Goal: Book appointment/travel/reservation

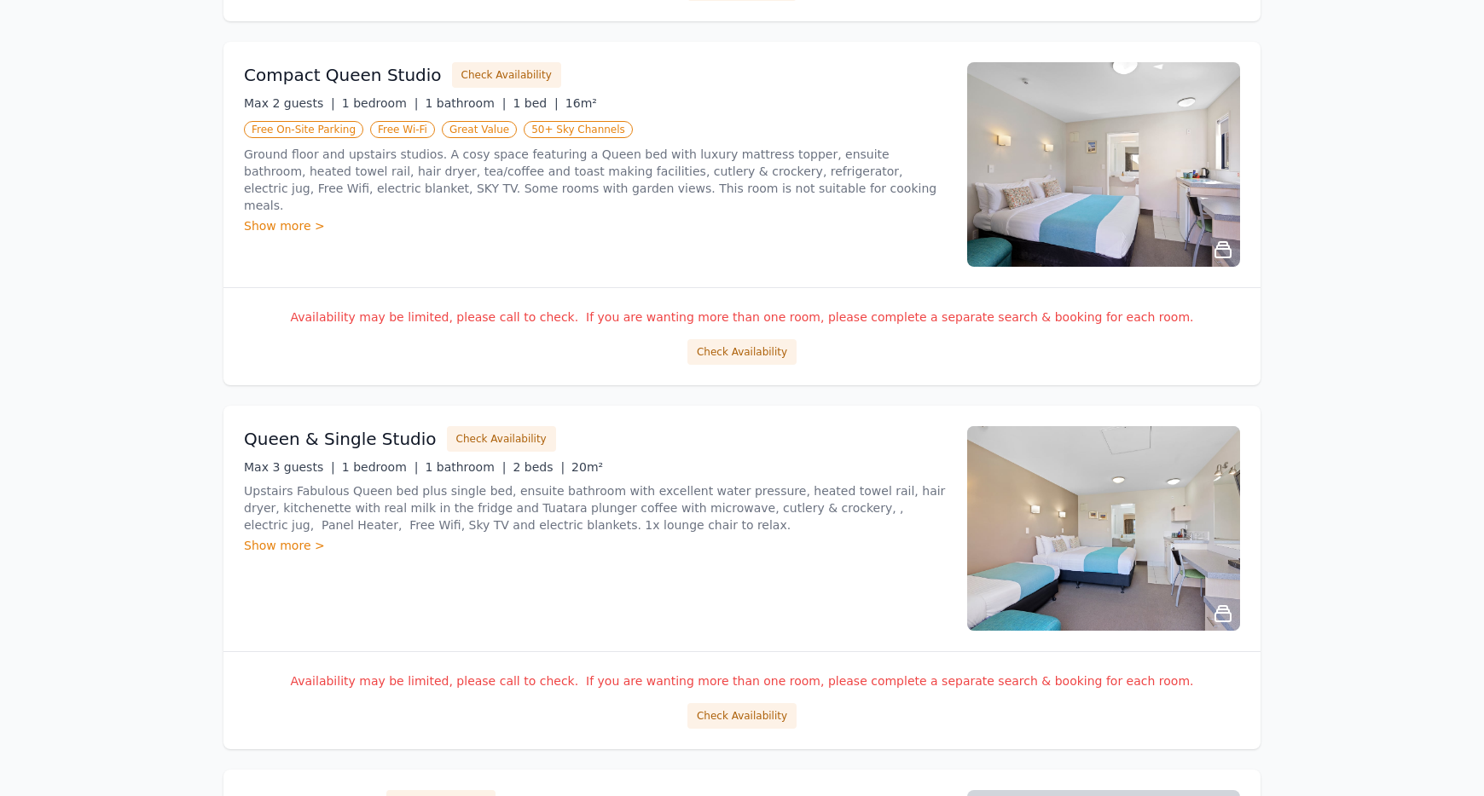
scroll to position [1108, 0]
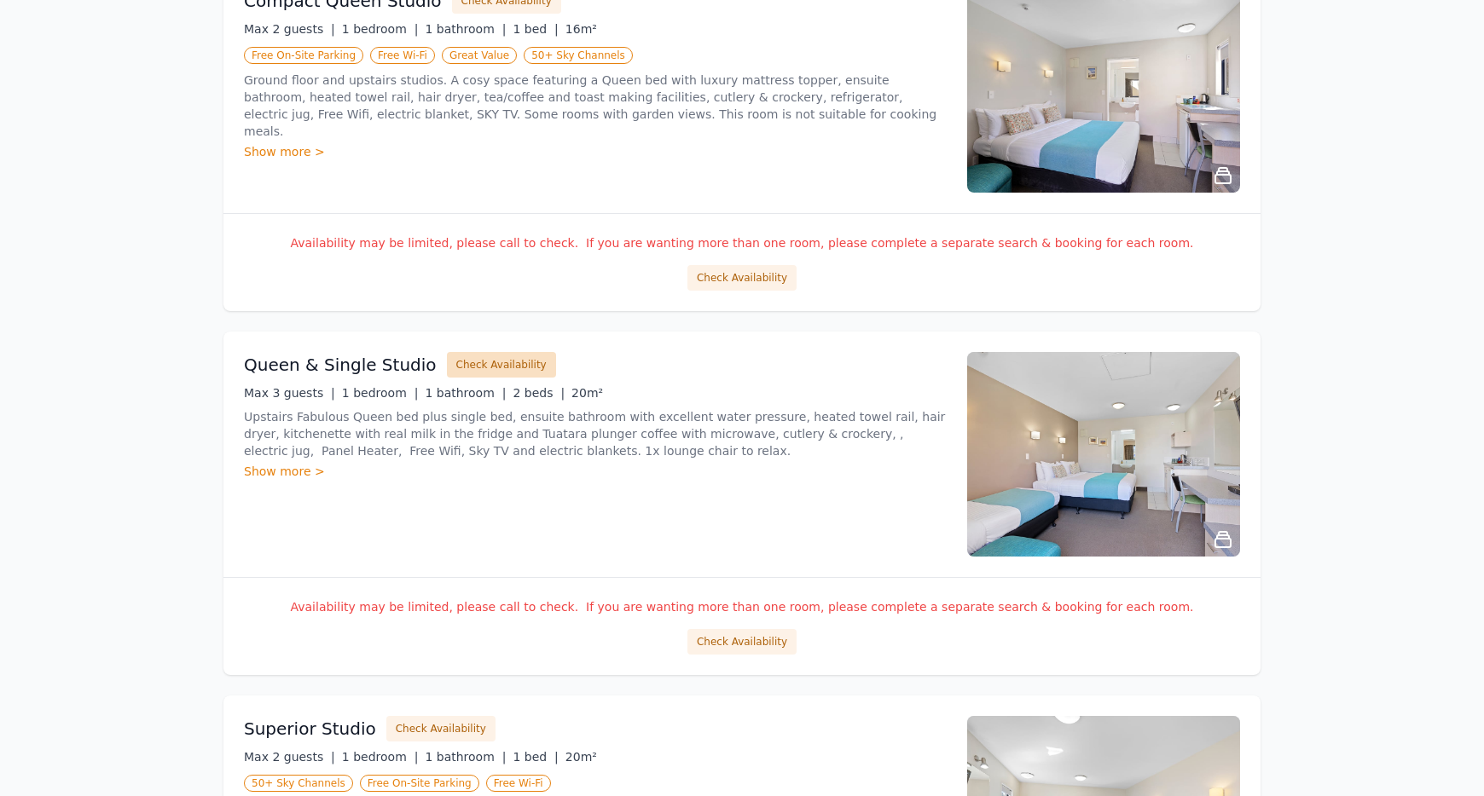
click at [468, 360] on button "Check Availability" at bounding box center [501, 365] width 109 height 26
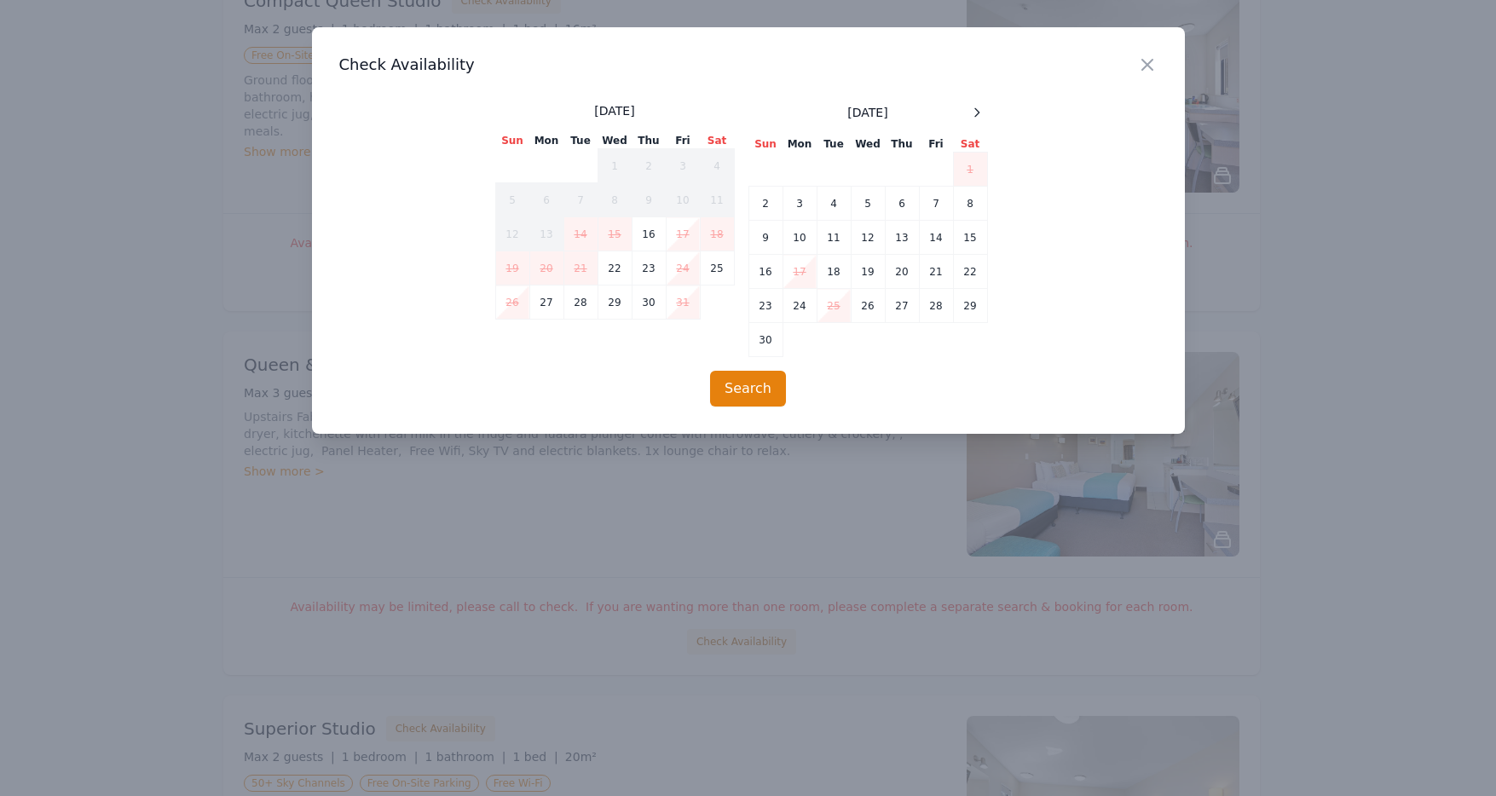
click at [164, 218] on div at bounding box center [748, 398] width 1496 height 796
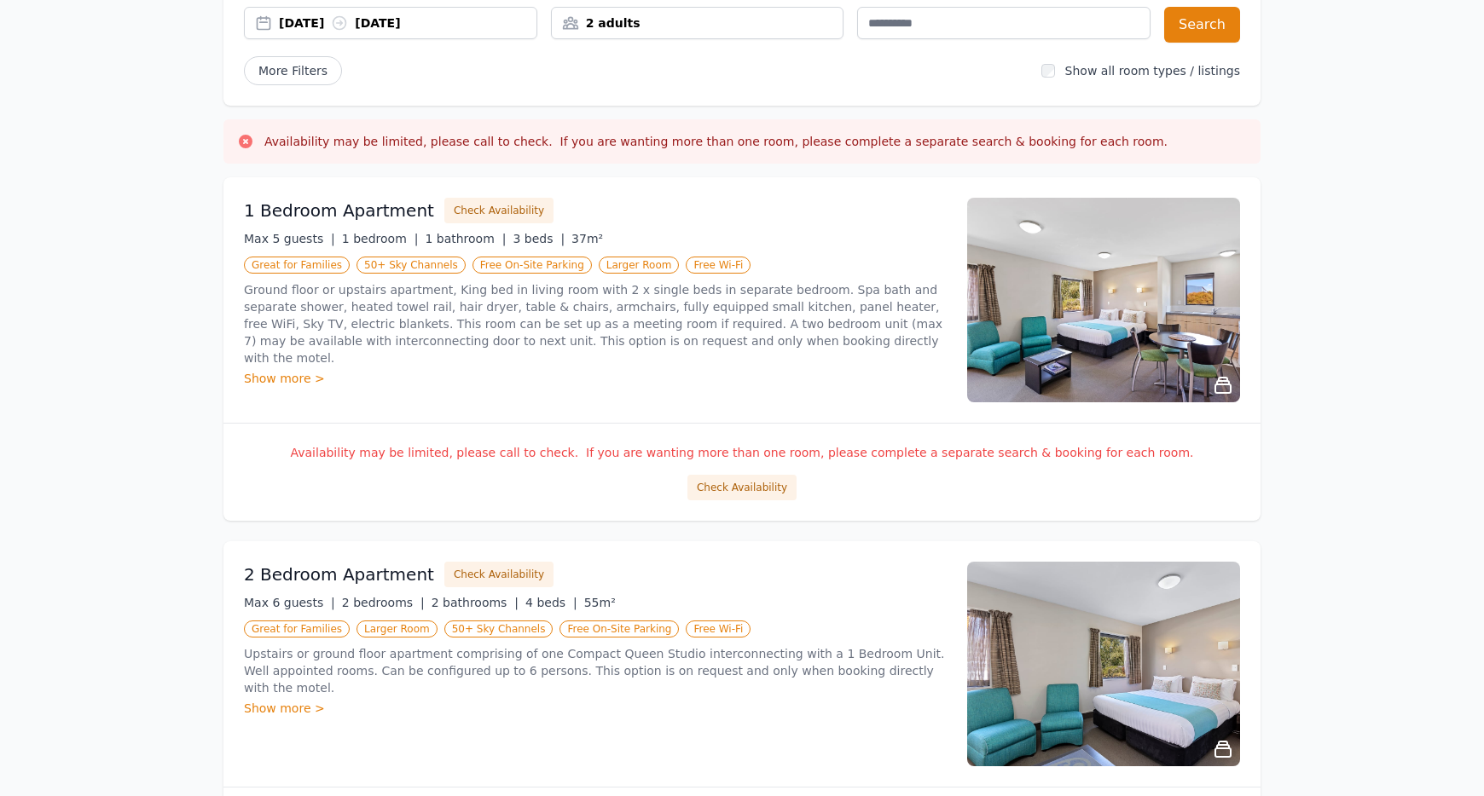
scroll to position [0, 0]
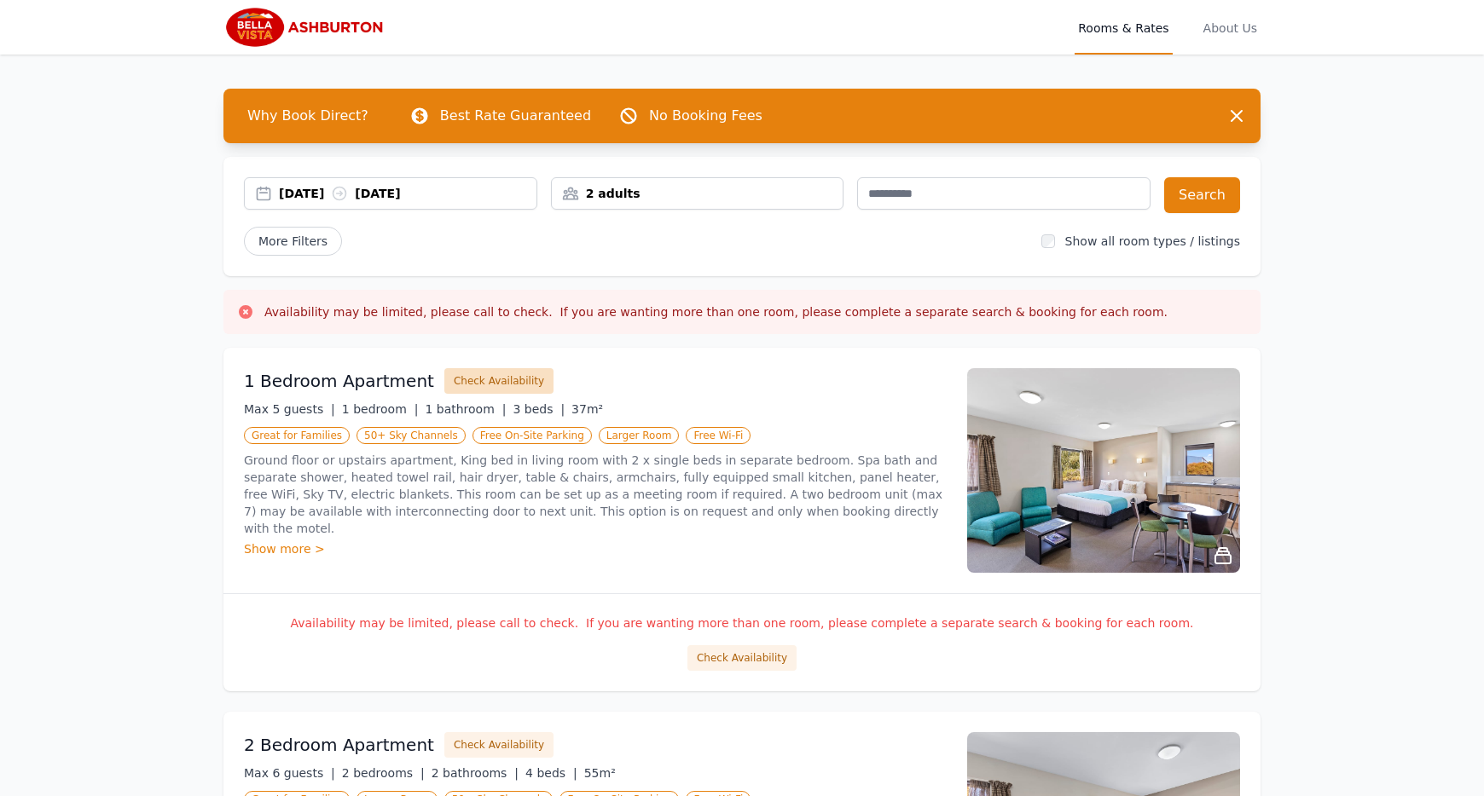
click at [483, 382] on button "Check Availability" at bounding box center [498, 381] width 109 height 26
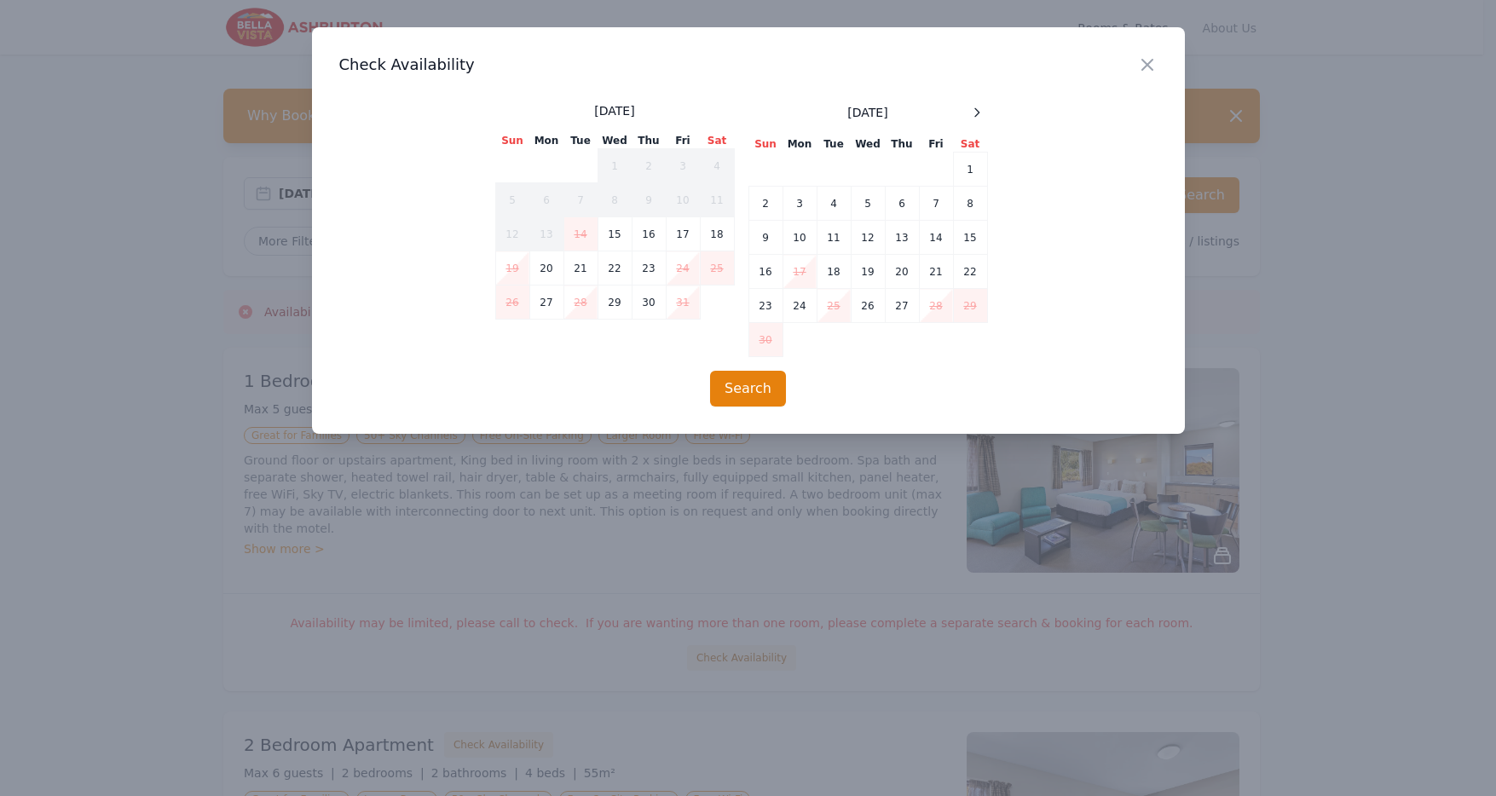
click at [107, 474] on div at bounding box center [748, 398] width 1496 height 796
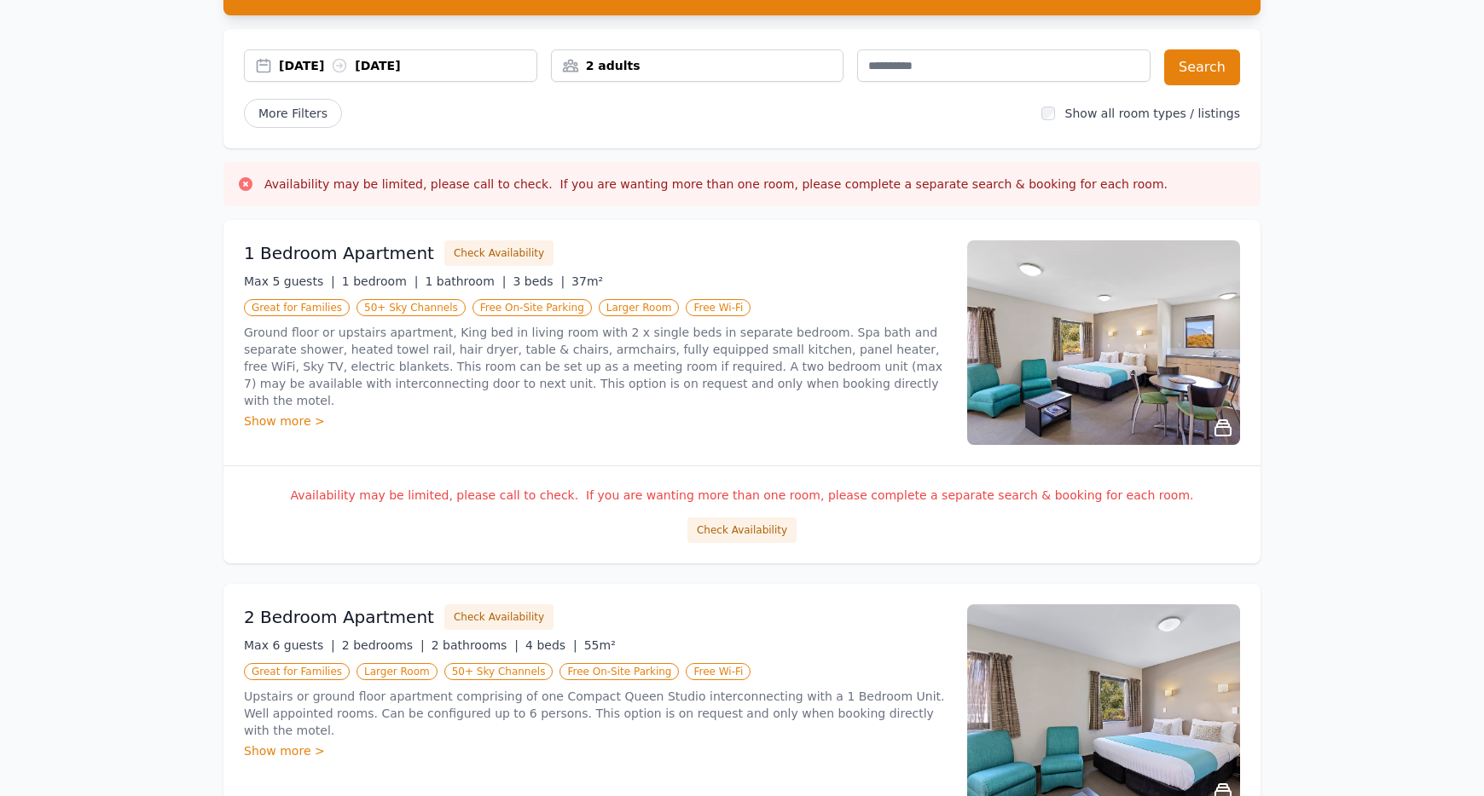
scroll to position [256, 0]
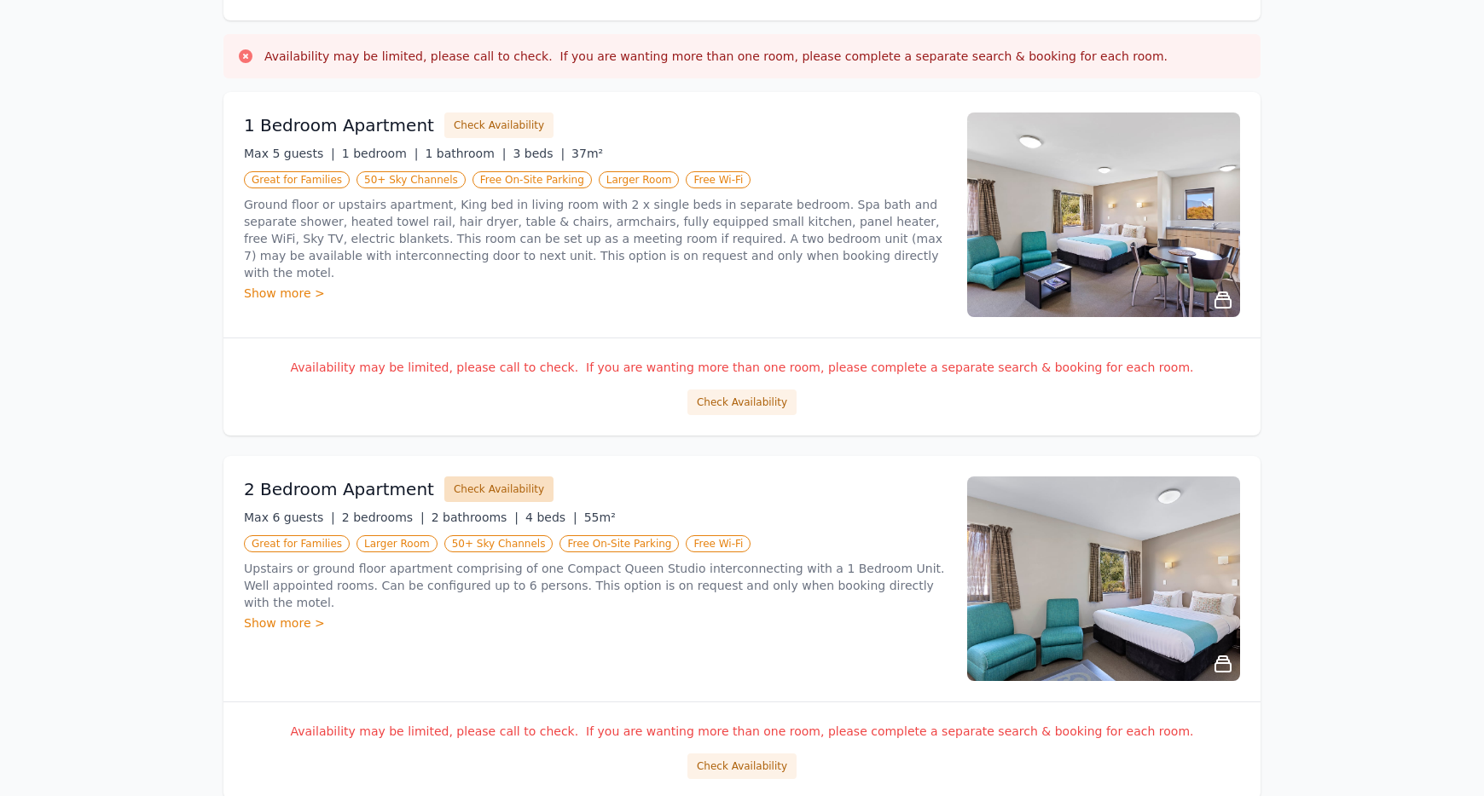
click at [486, 491] on button "Check Availability" at bounding box center [498, 490] width 109 height 26
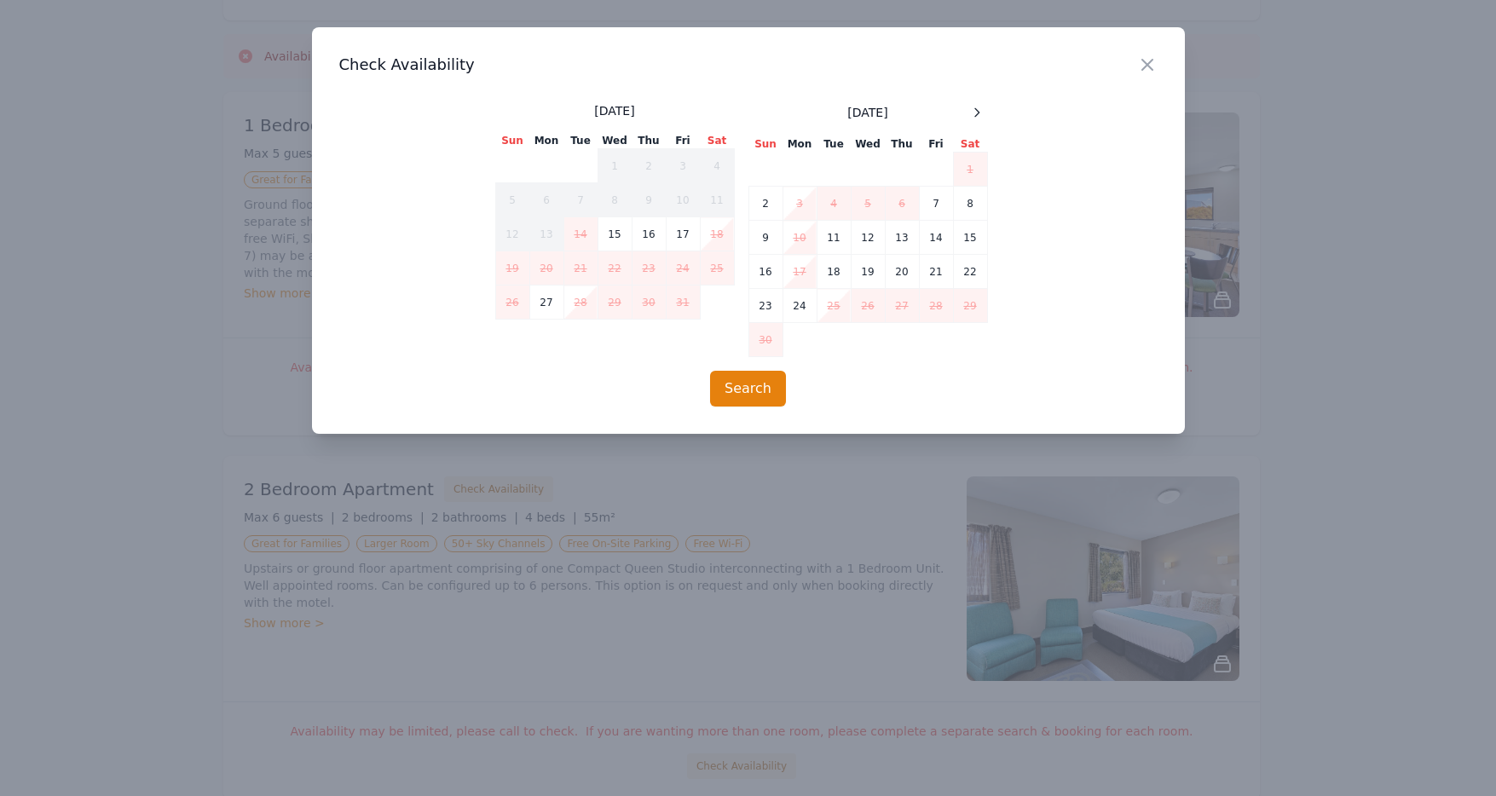
click at [192, 491] on div at bounding box center [748, 398] width 1496 height 796
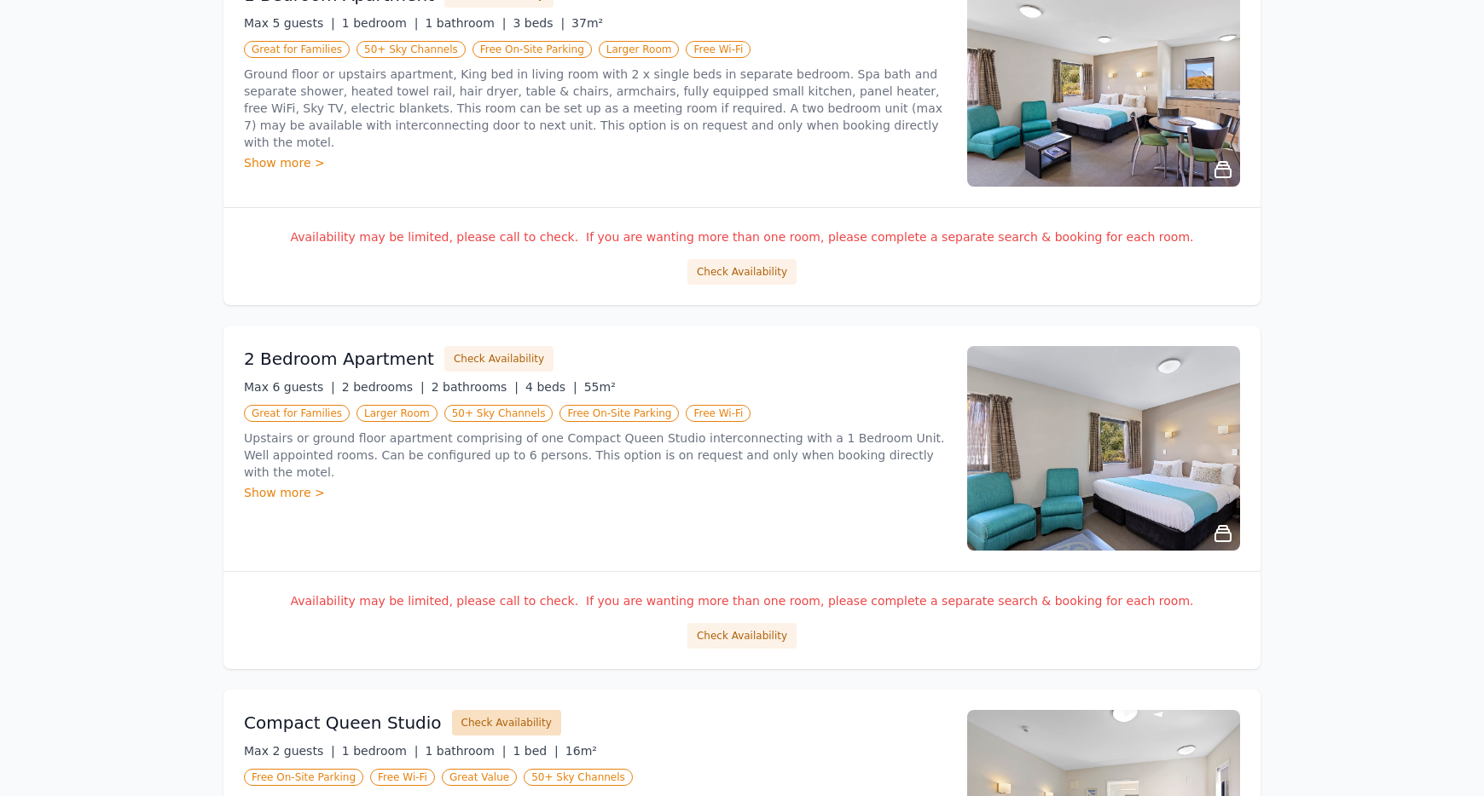
scroll to position [597, 0]
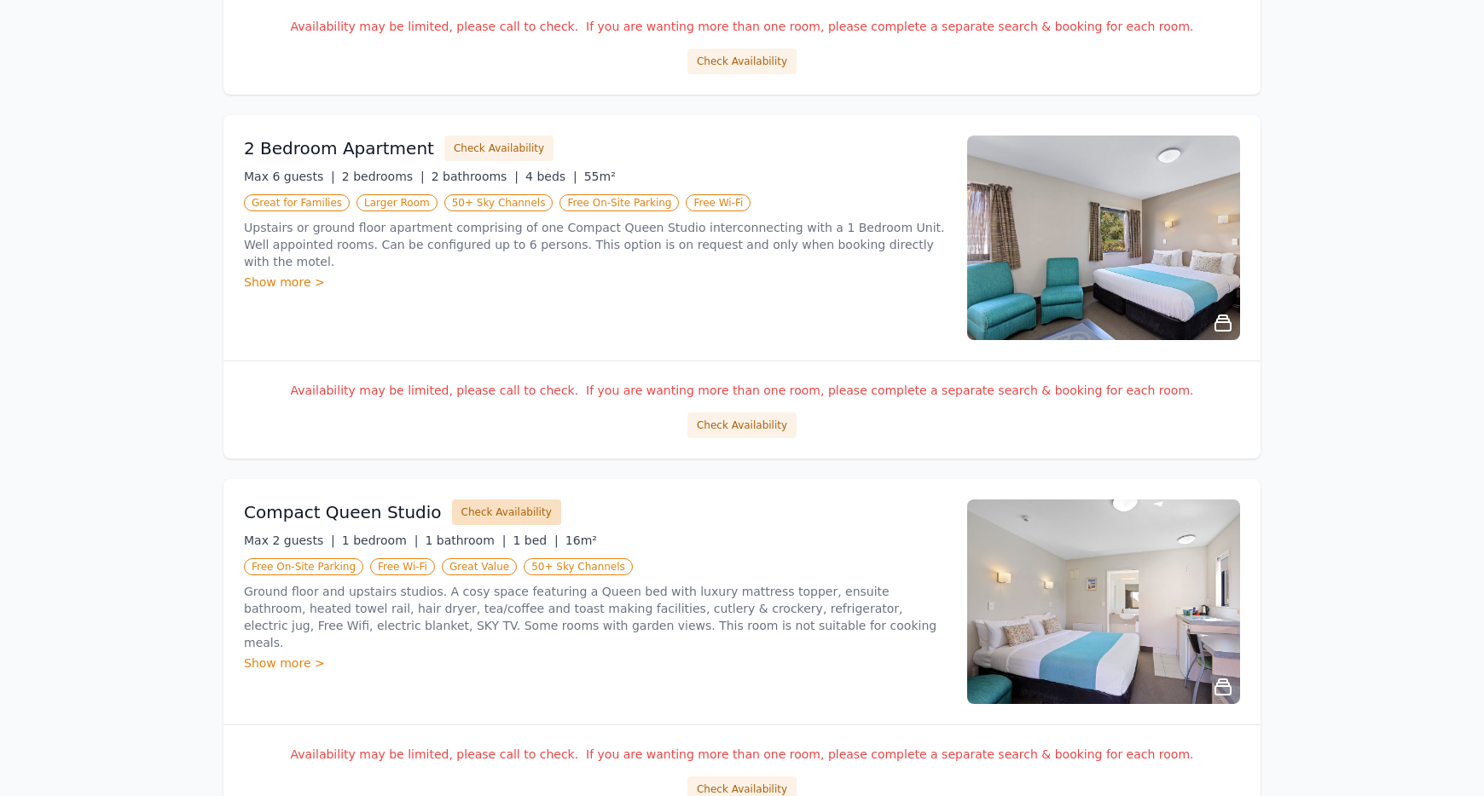
click at [493, 506] on button "Check Availability" at bounding box center [506, 513] width 109 height 26
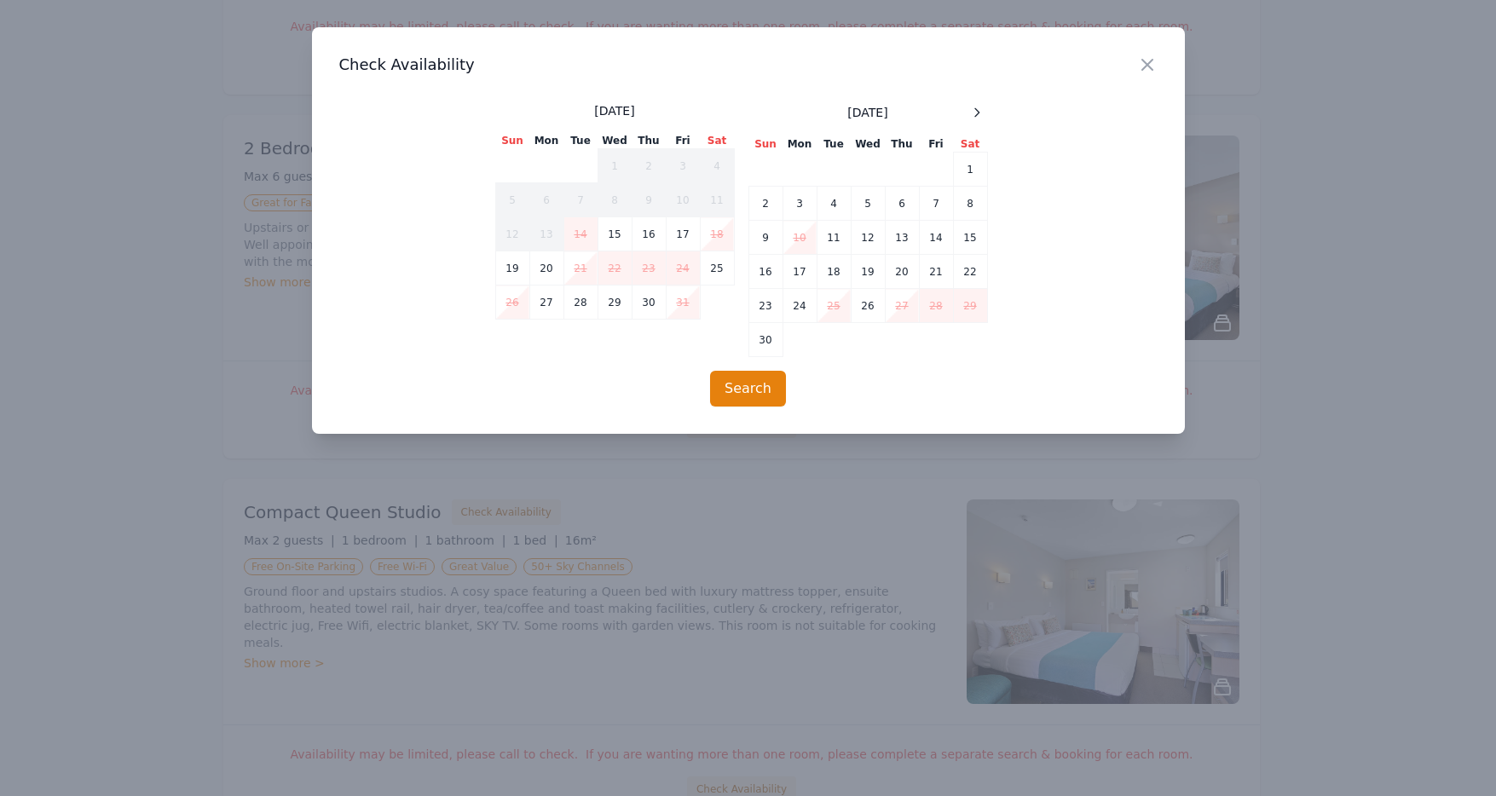
click at [205, 473] on div at bounding box center [748, 398] width 1496 height 796
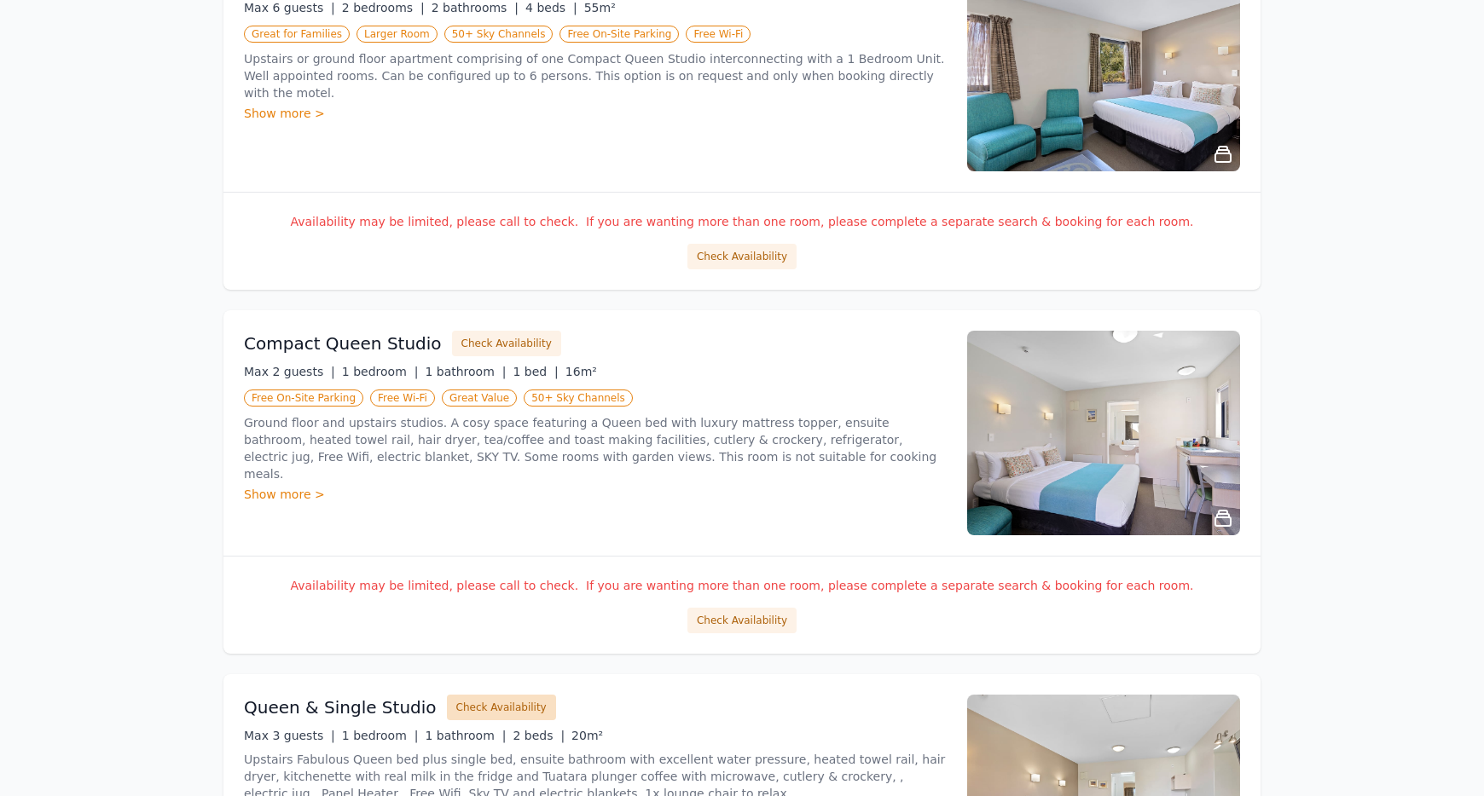
scroll to position [938, 0]
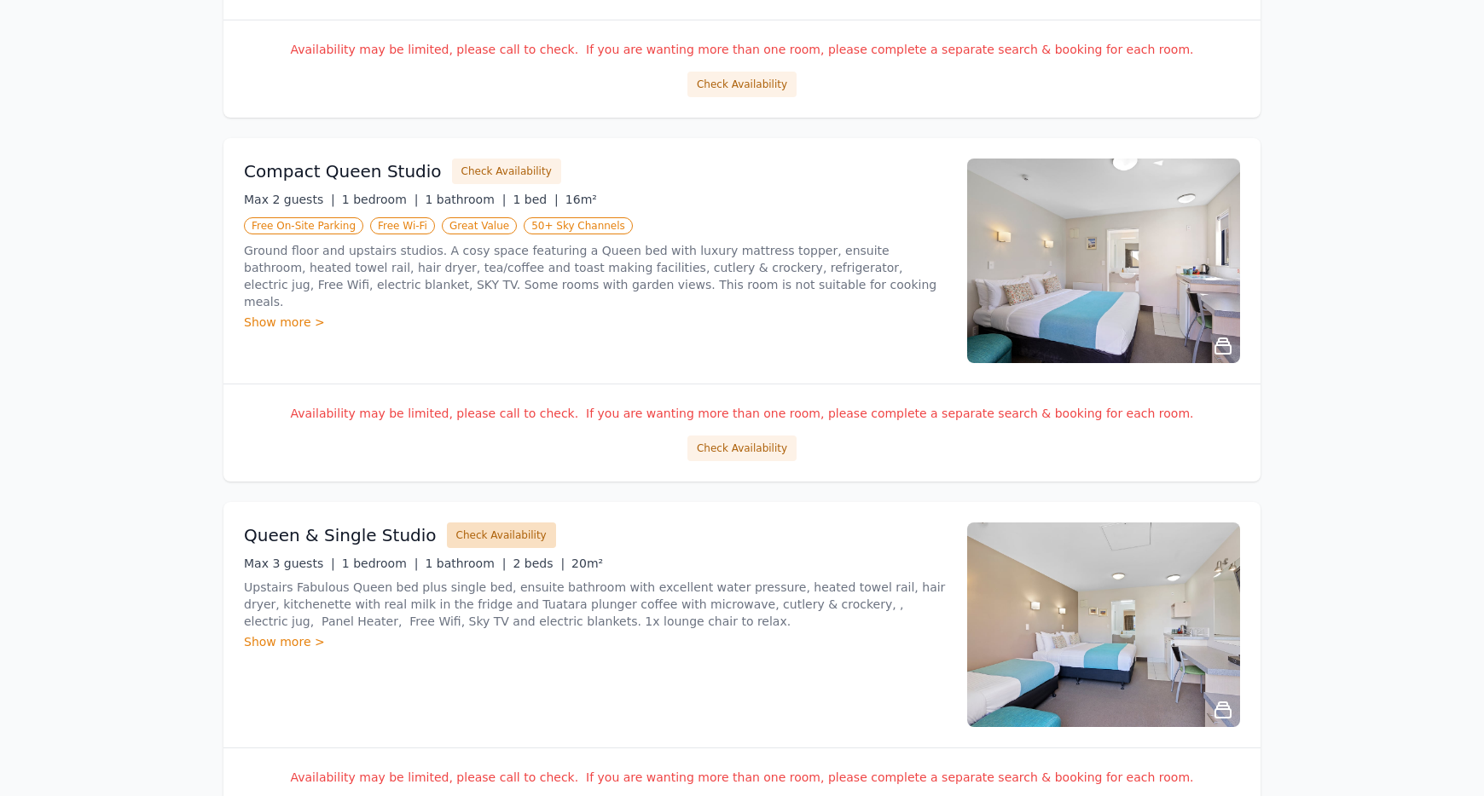
click at [493, 547] on button "Check Availability" at bounding box center [501, 536] width 109 height 26
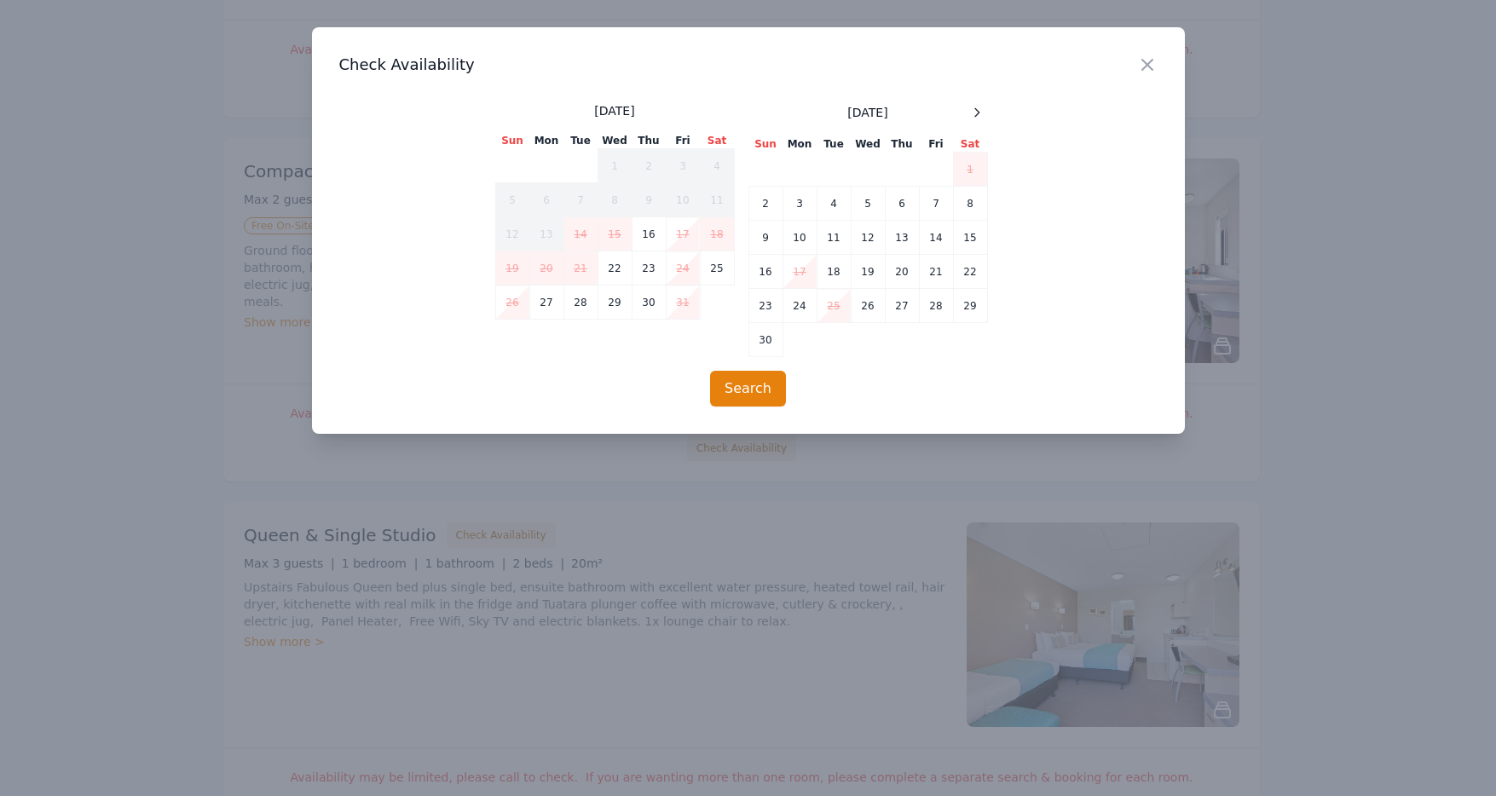
click at [134, 444] on div at bounding box center [748, 398] width 1496 height 796
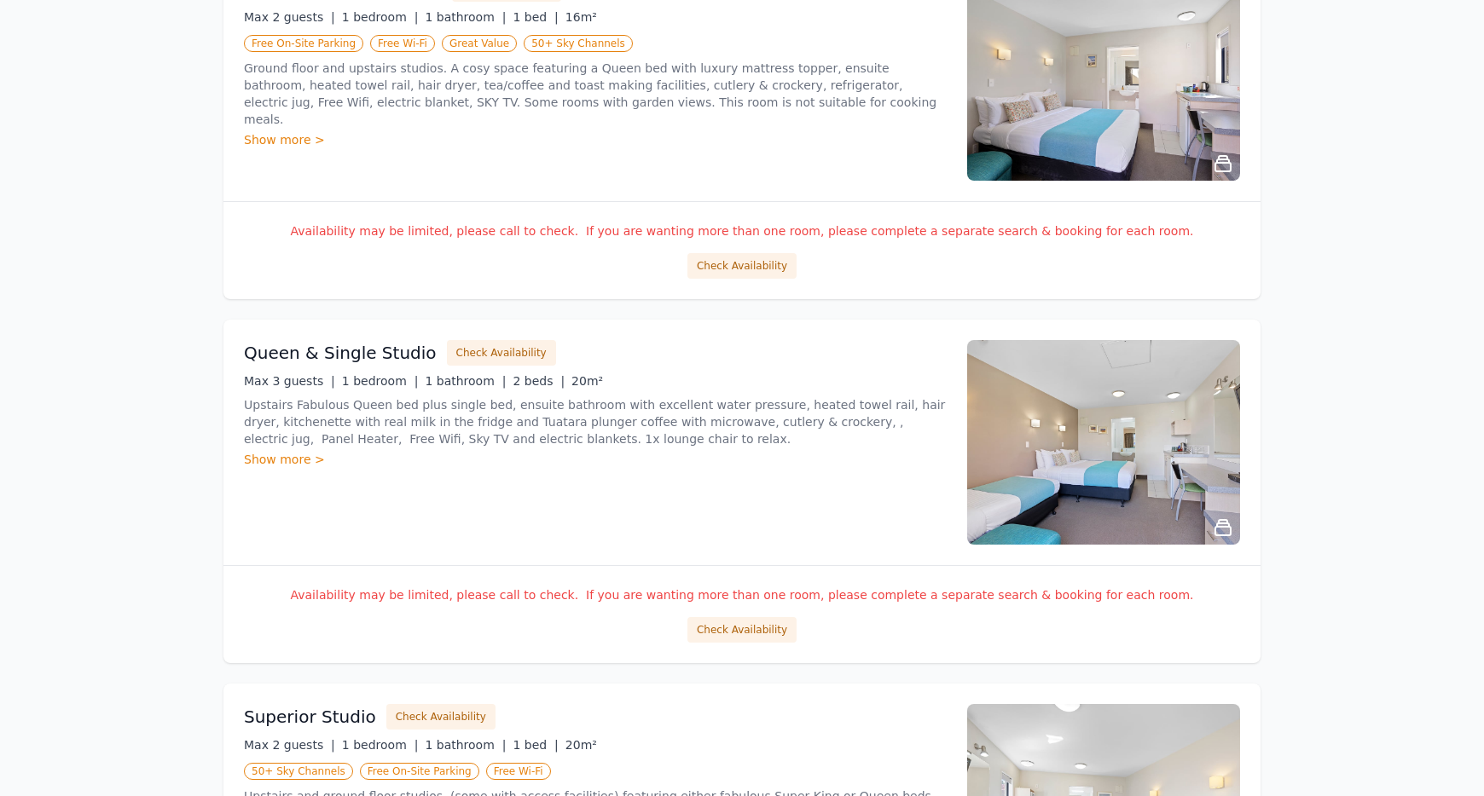
scroll to position [1279, 0]
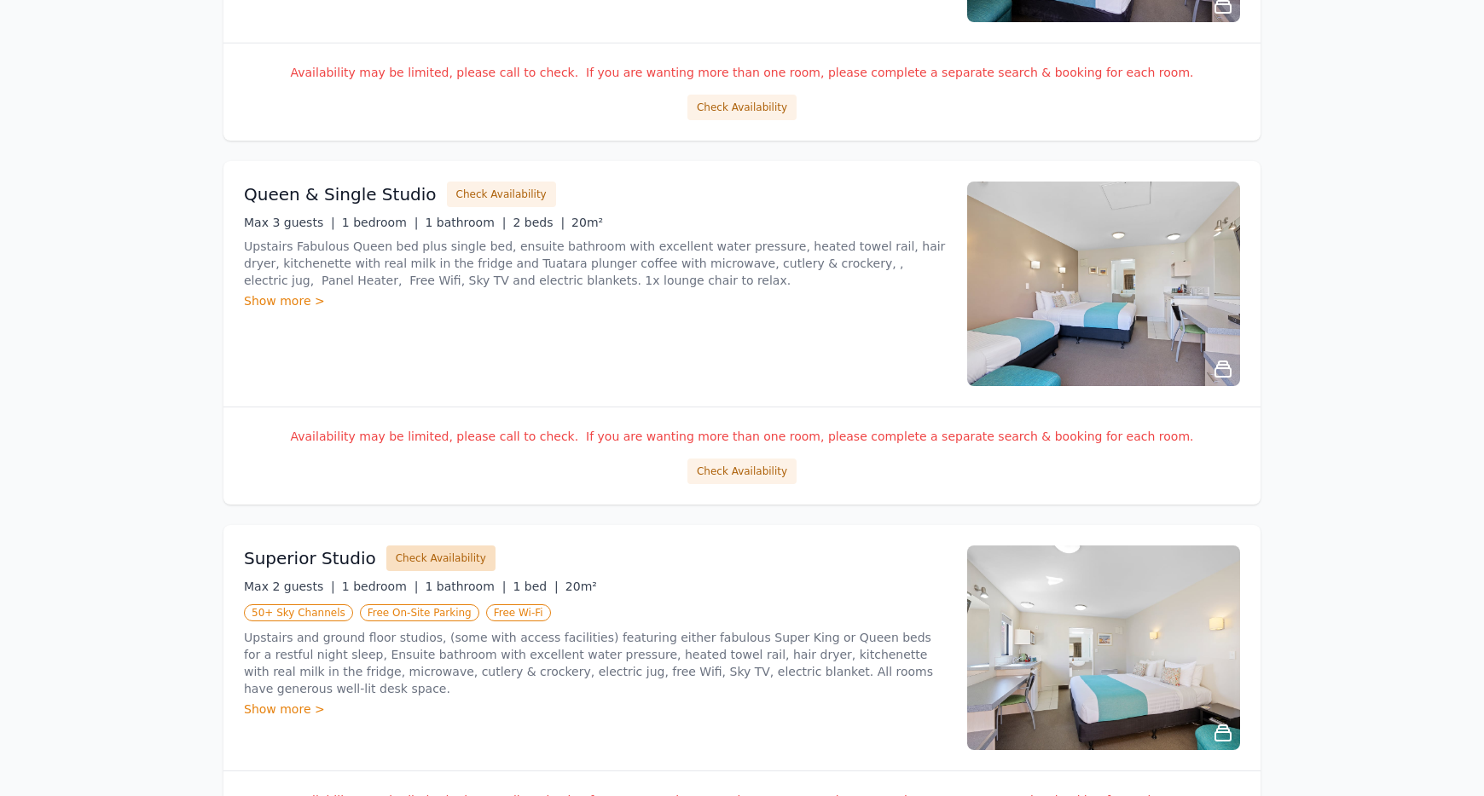
click at [452, 557] on button "Check Availability" at bounding box center [440, 559] width 109 height 26
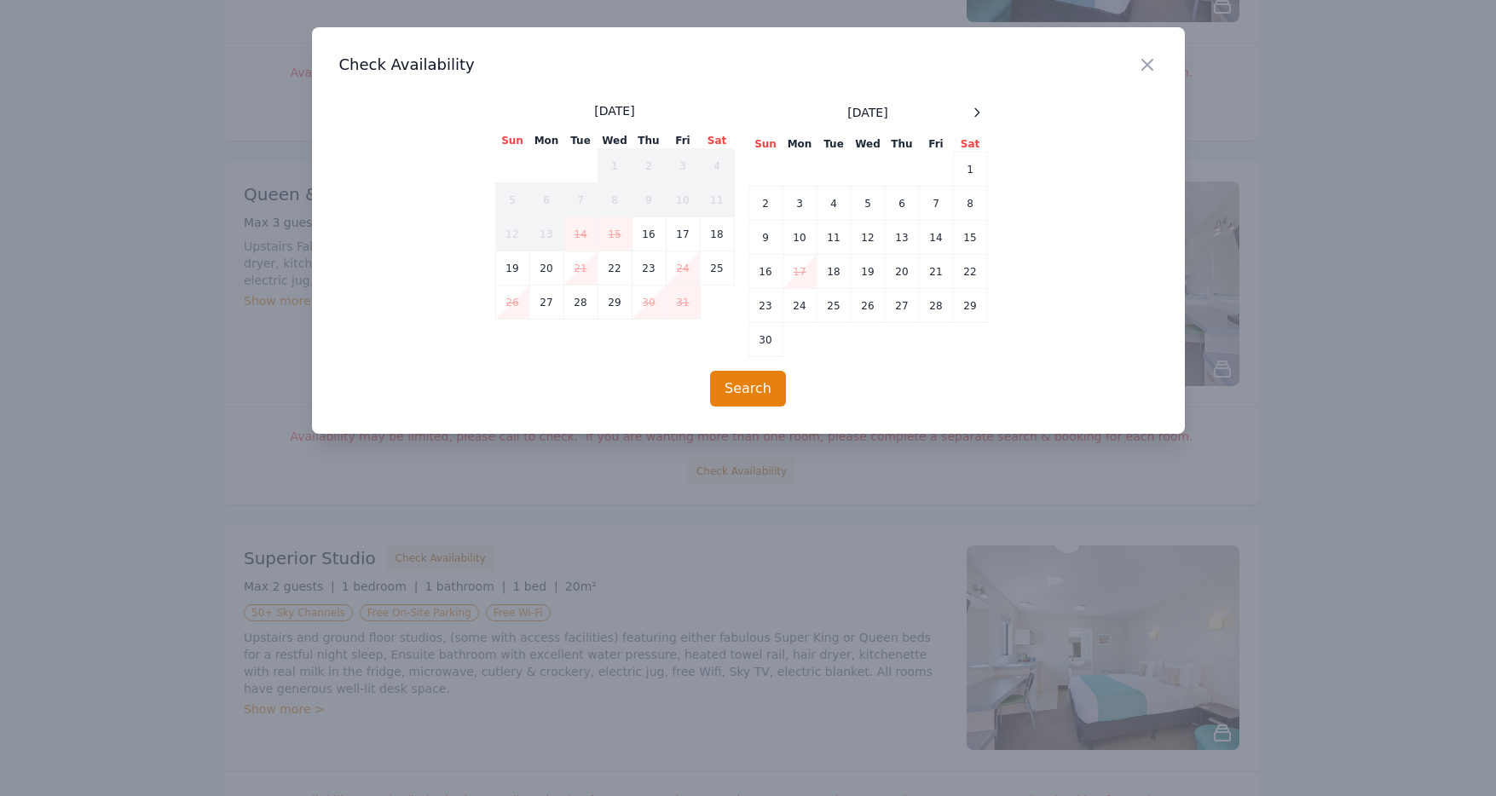
click at [154, 460] on div at bounding box center [748, 398] width 1496 height 796
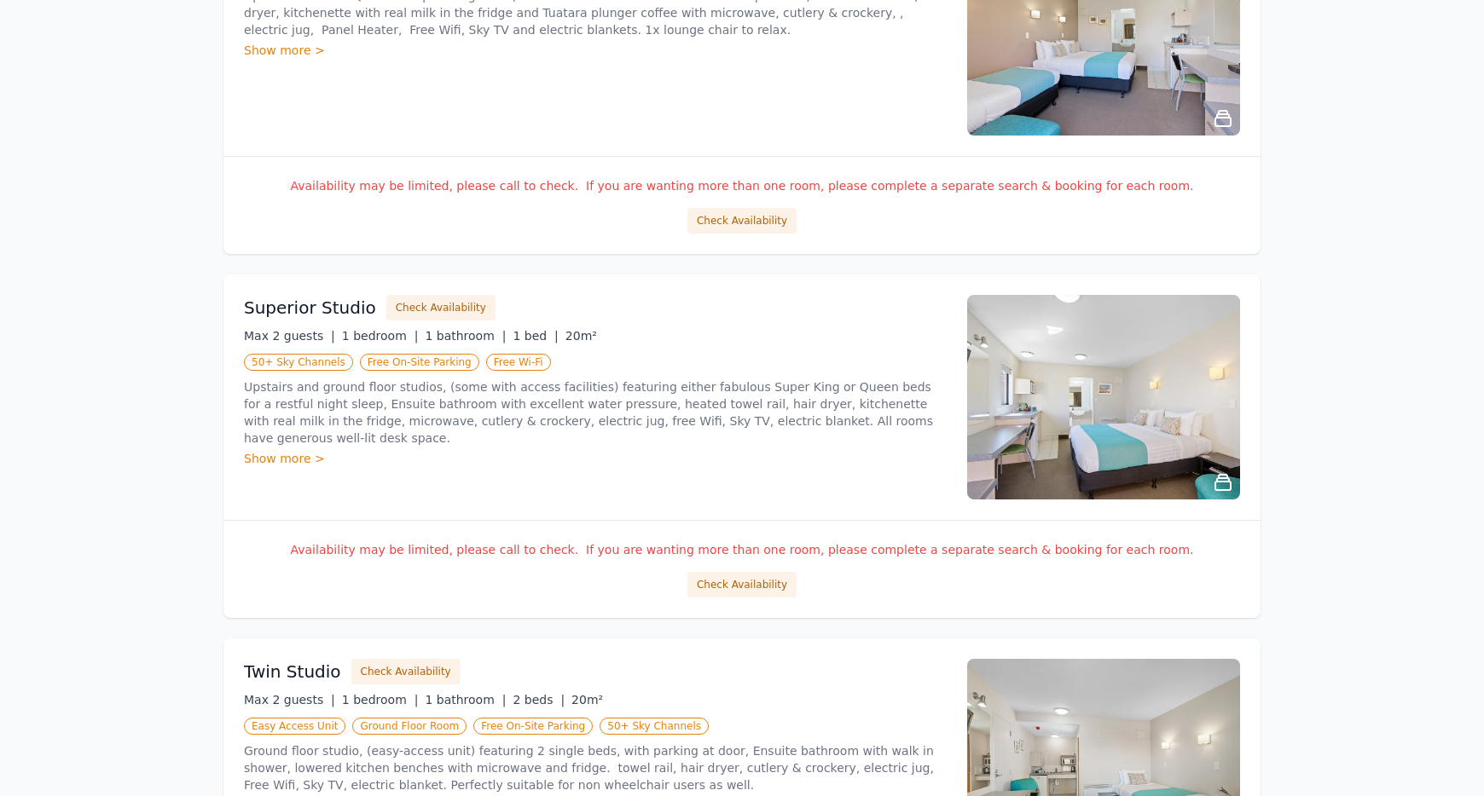
scroll to position [1705, 0]
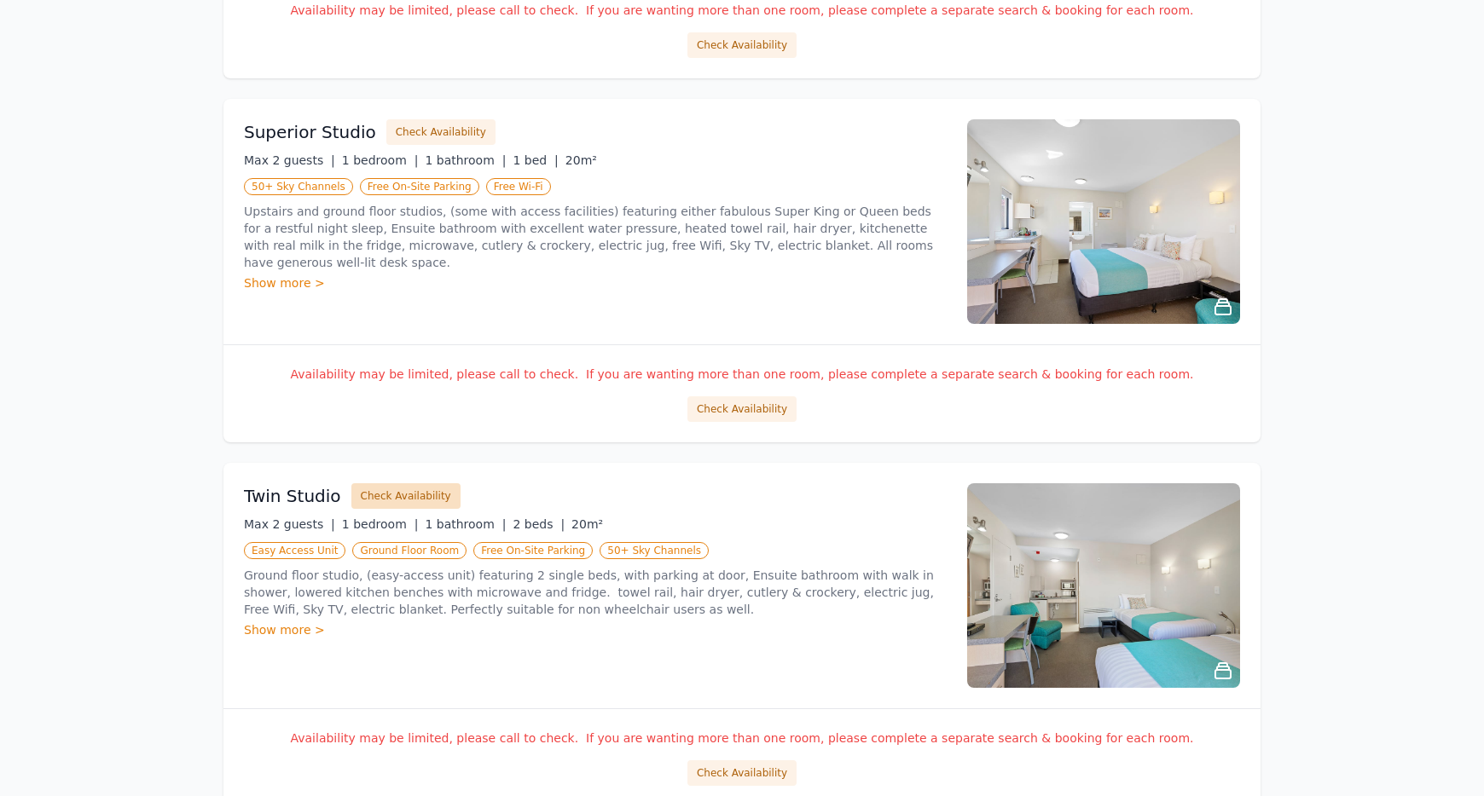
click at [409, 504] on button "Check Availability" at bounding box center [405, 496] width 109 height 26
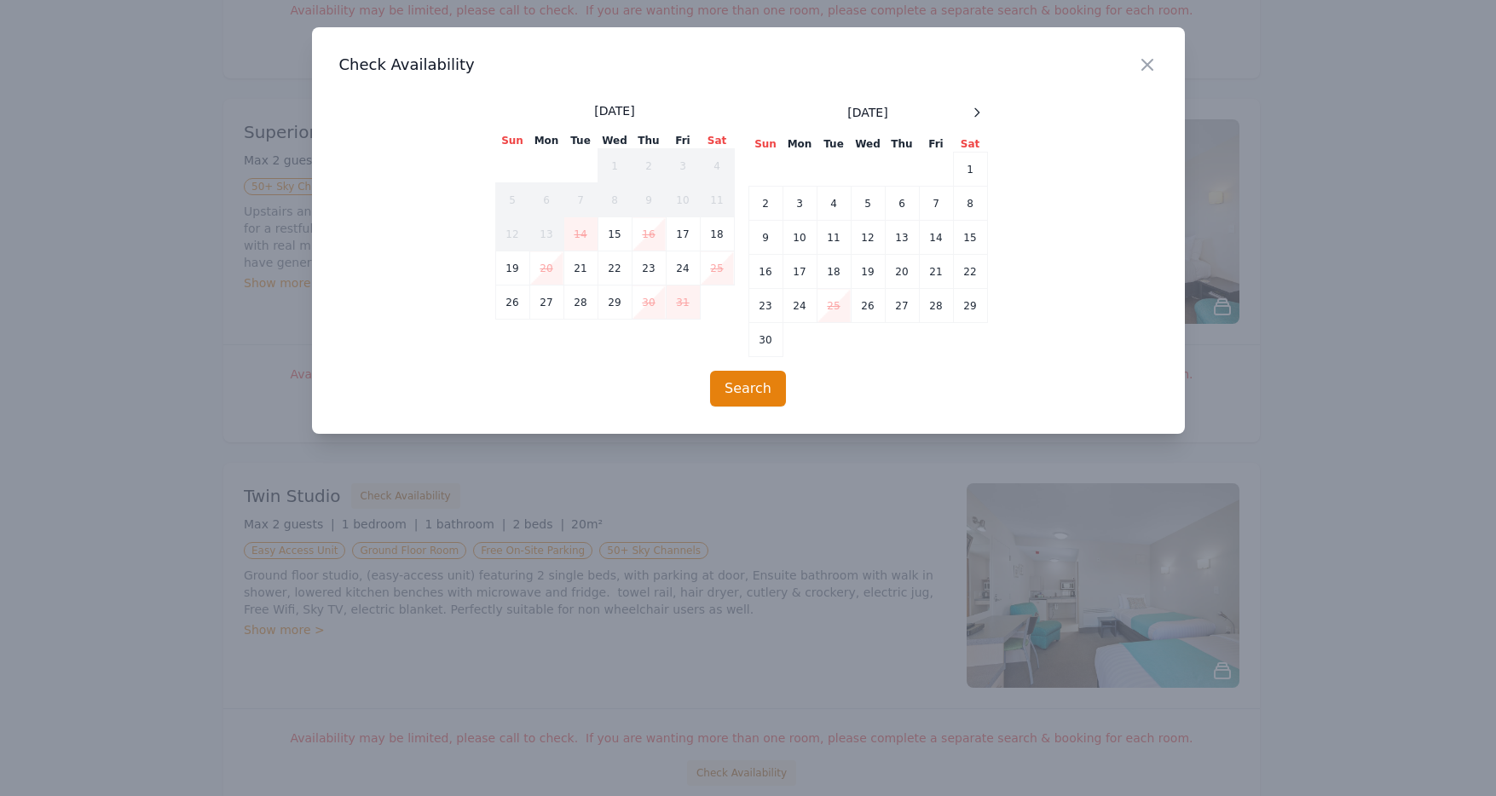
drag, startPoint x: 168, startPoint y: 460, endPoint x: 14, endPoint y: 460, distance: 154.3
click at [168, 460] on div at bounding box center [748, 398] width 1496 height 796
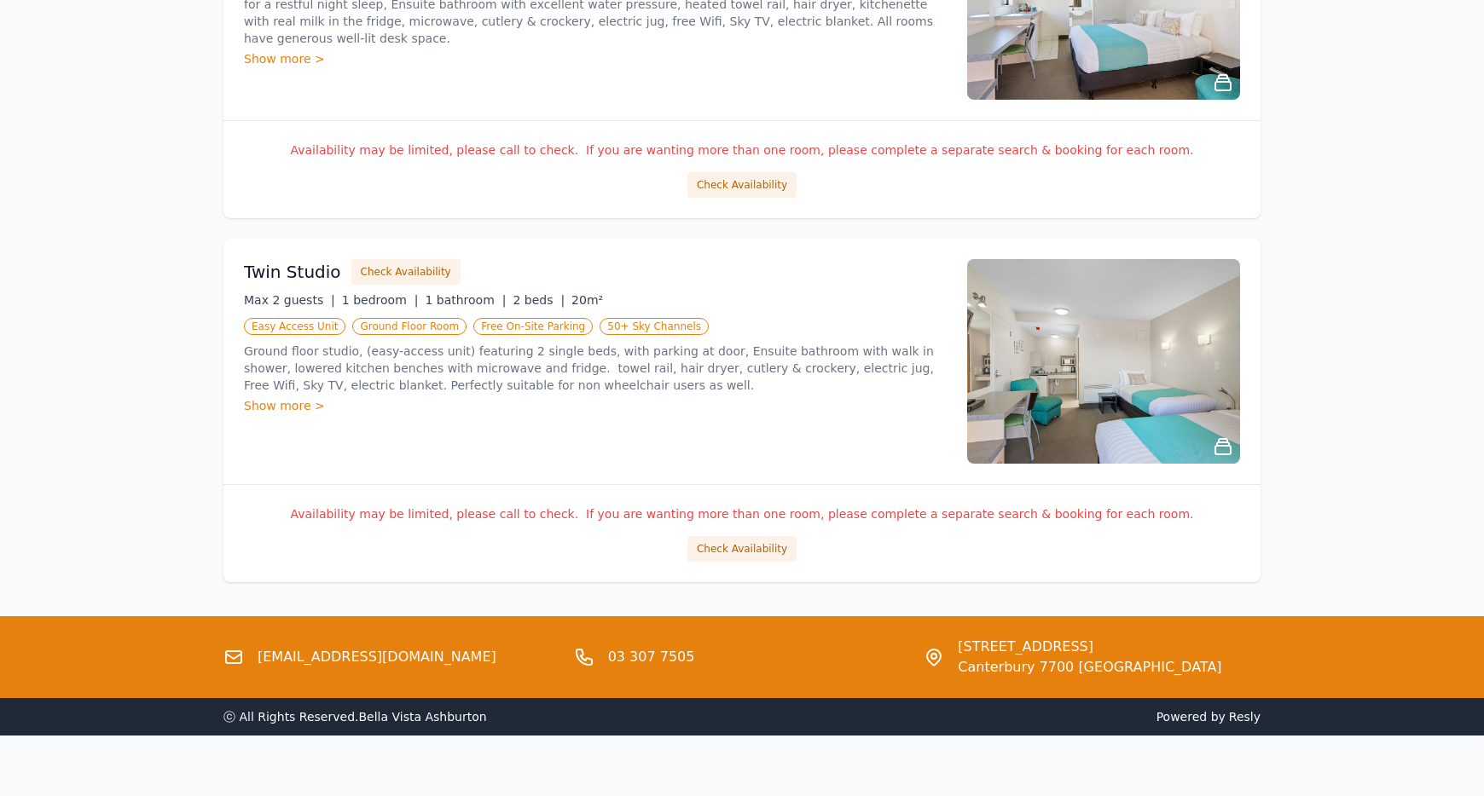
scroll to position [1951, 0]
